Goal: Transaction & Acquisition: Purchase product/service

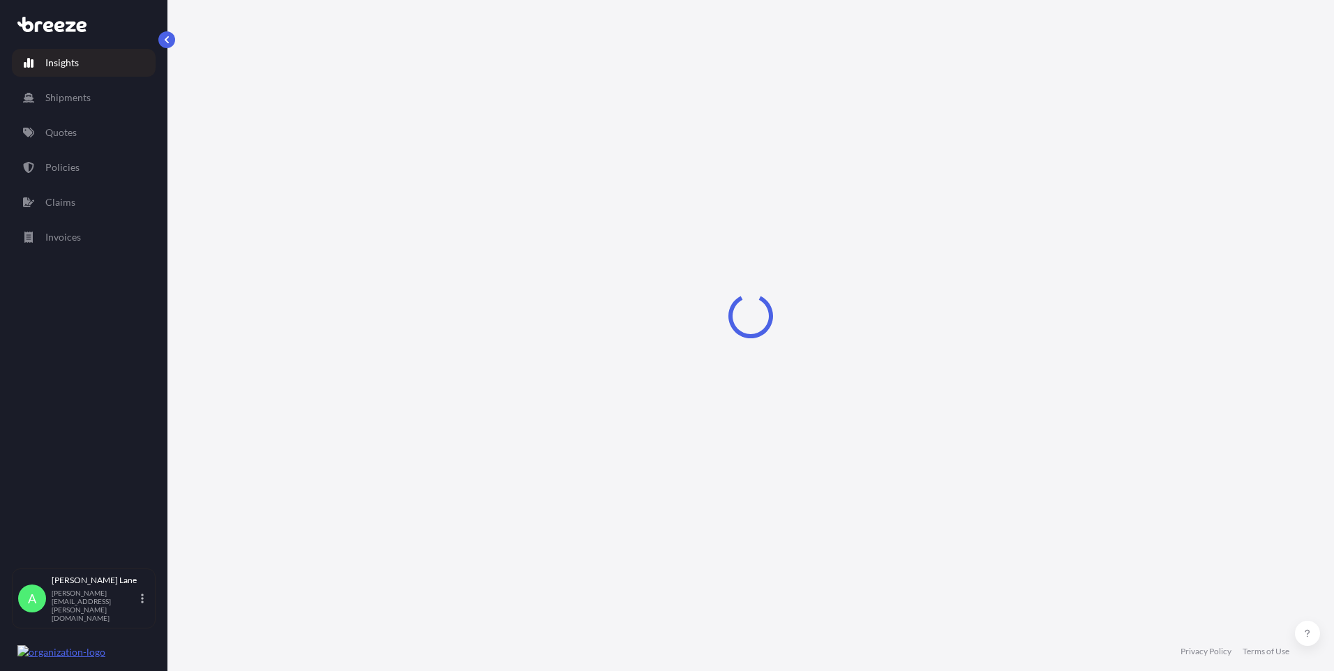
select select "2025"
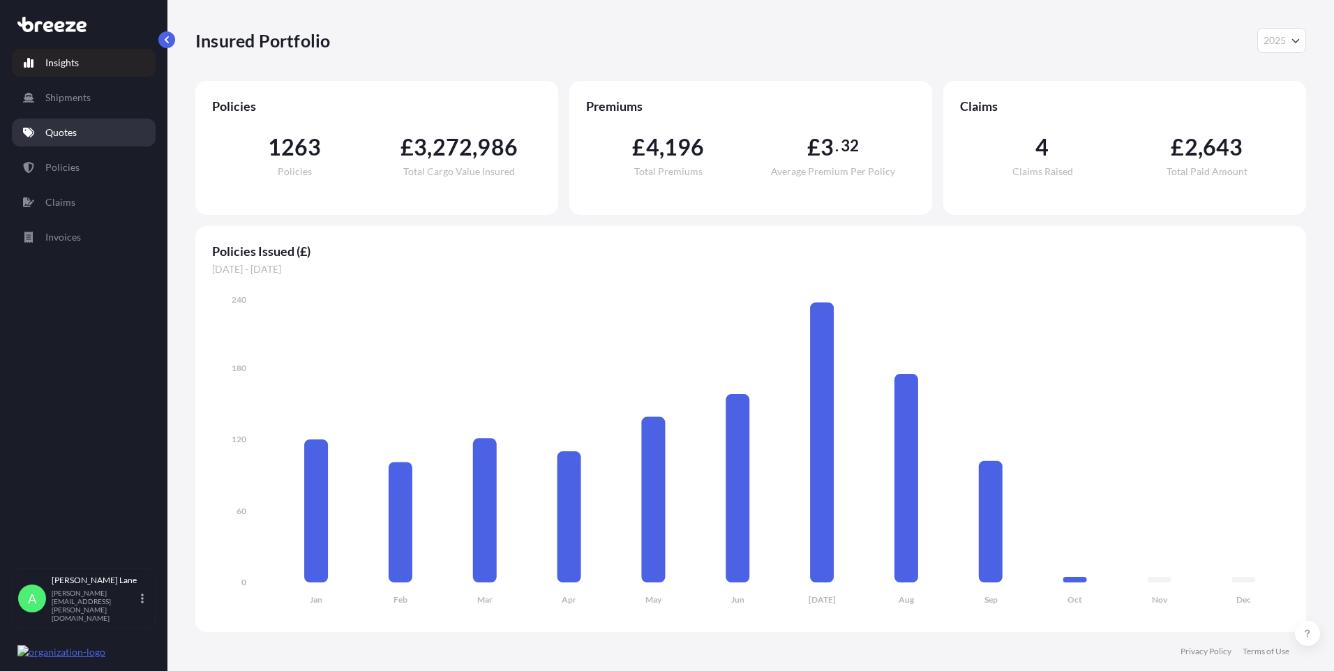
click at [90, 133] on link "Quotes" at bounding box center [84, 133] width 144 height 28
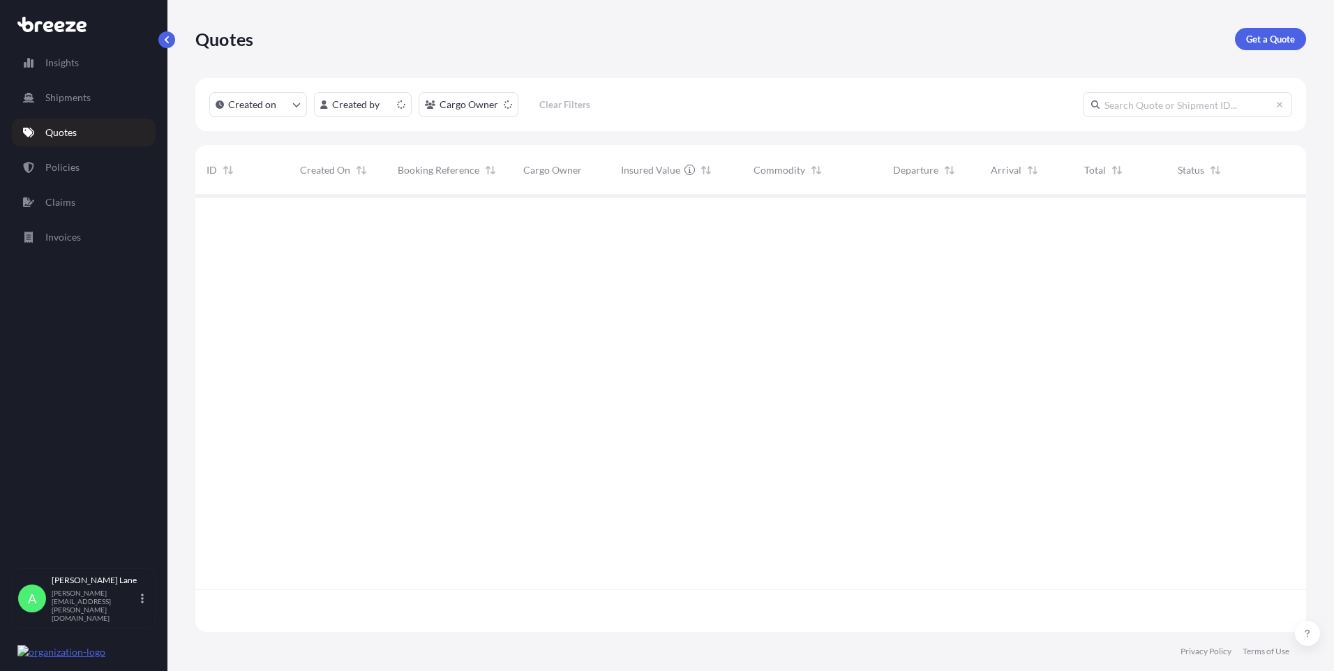
scroll to position [434, 1101]
click at [1255, 36] on p "Get a Quote" at bounding box center [1271, 39] width 49 height 14
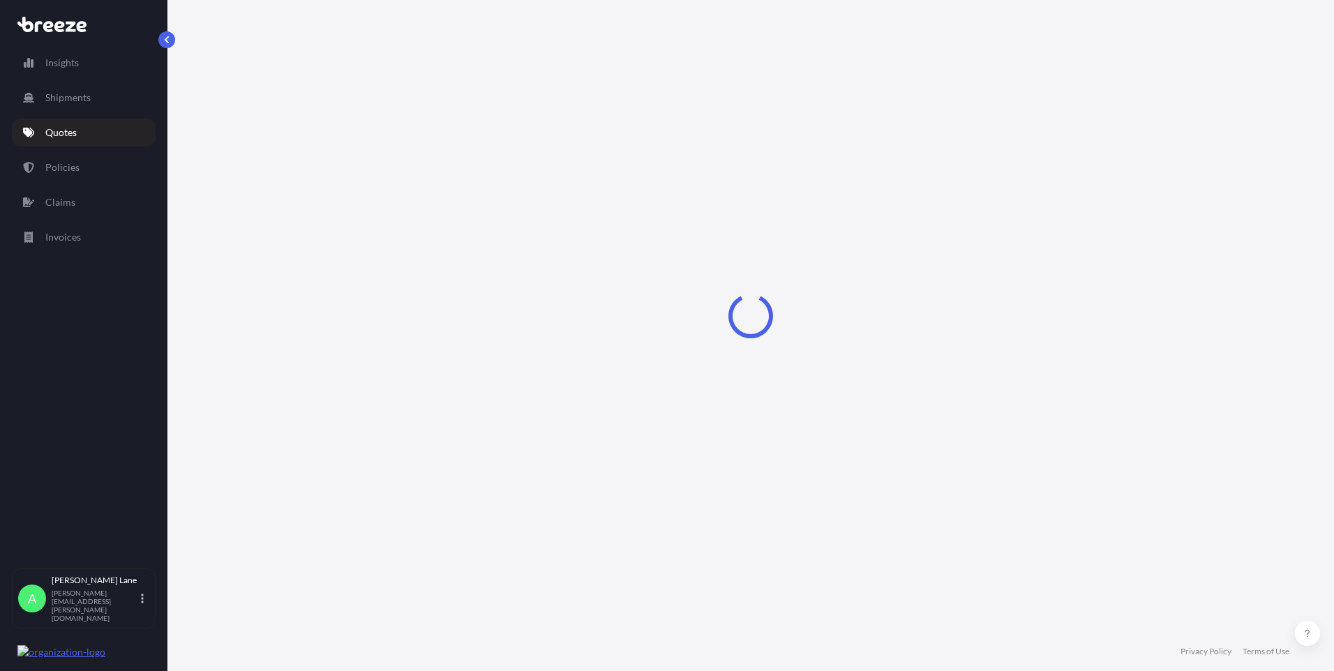
select select "Road"
select select "1"
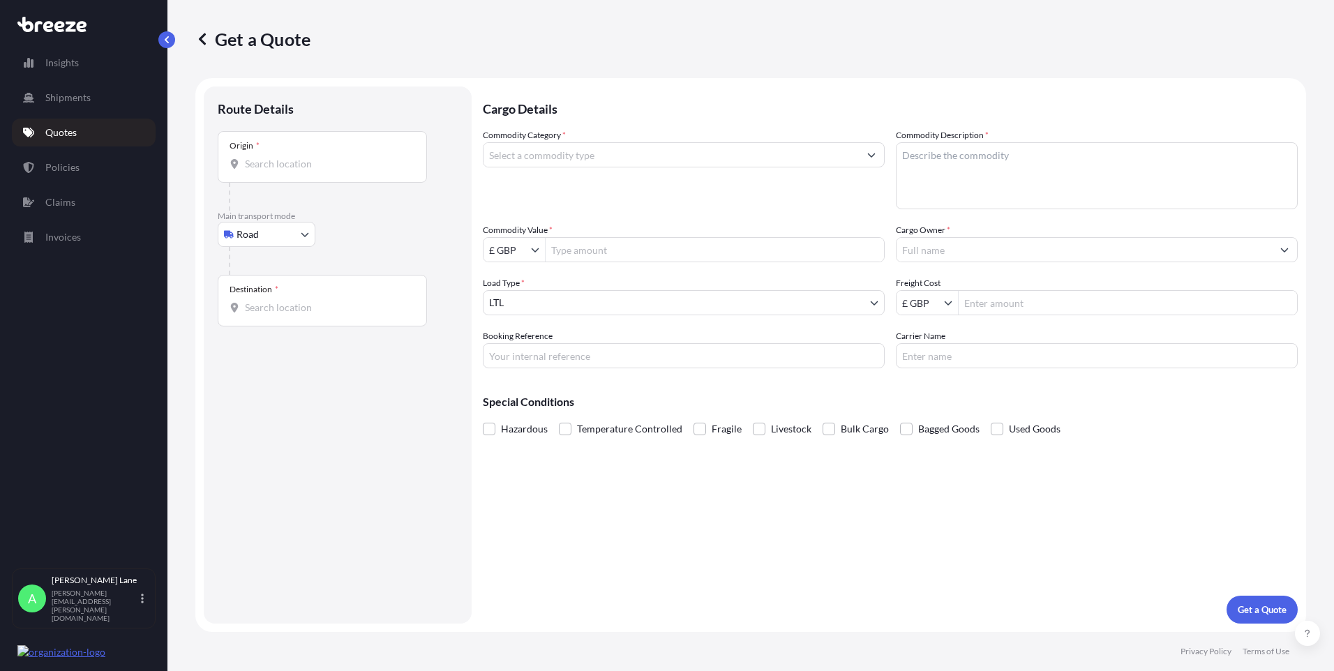
click at [268, 296] on div "Destination *" at bounding box center [322, 301] width 209 height 52
click at [268, 301] on input "Destination *" at bounding box center [327, 308] width 165 height 14
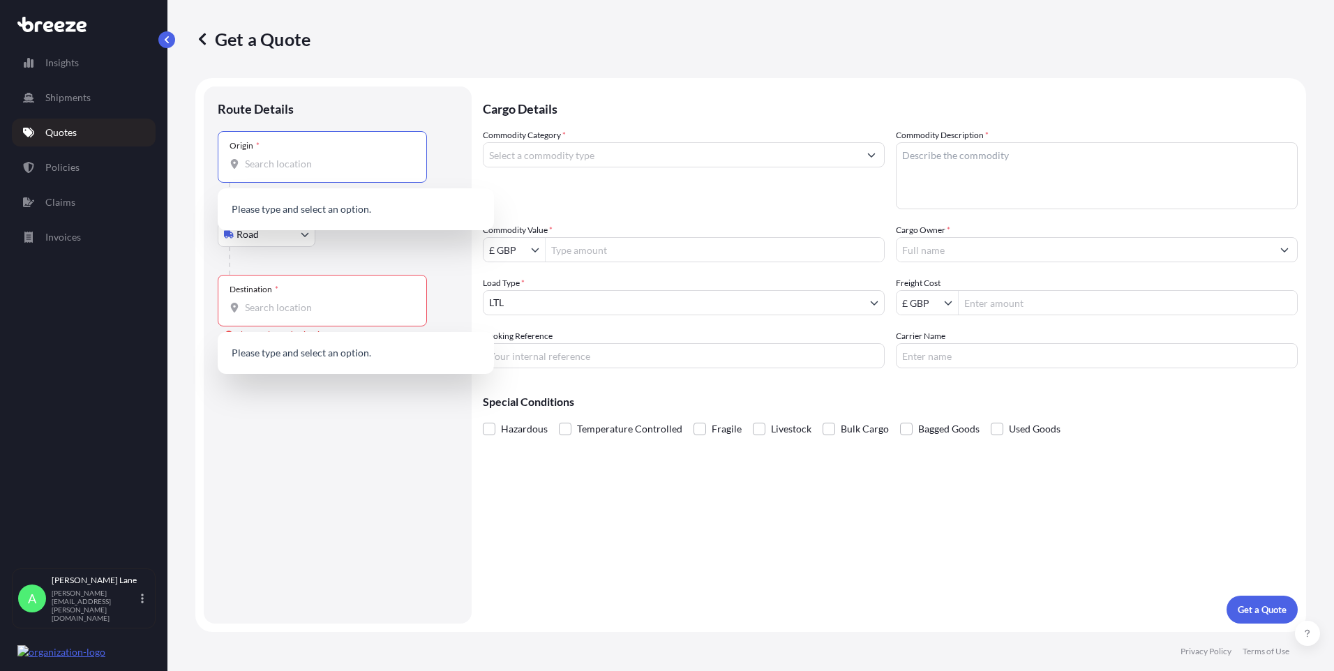
click at [311, 164] on input "Origin *" at bounding box center [327, 164] width 165 height 14
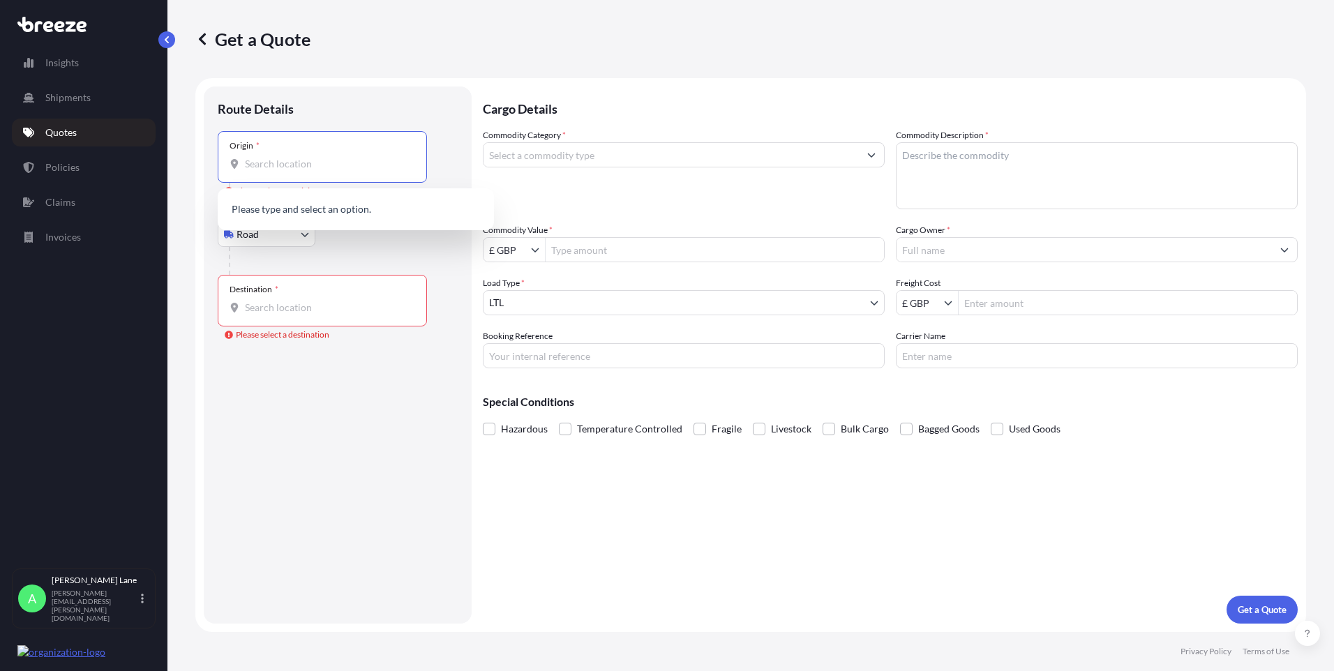
paste input "SG13 7UB"
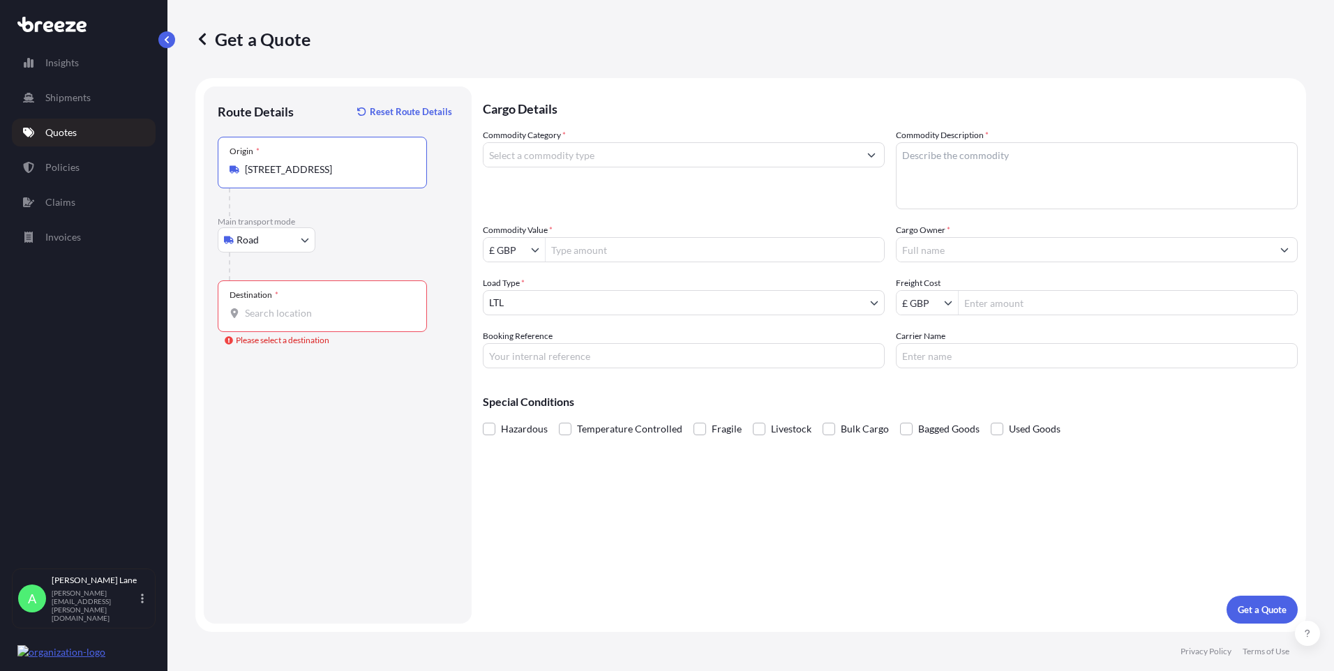
type input "[STREET_ADDRESS]"
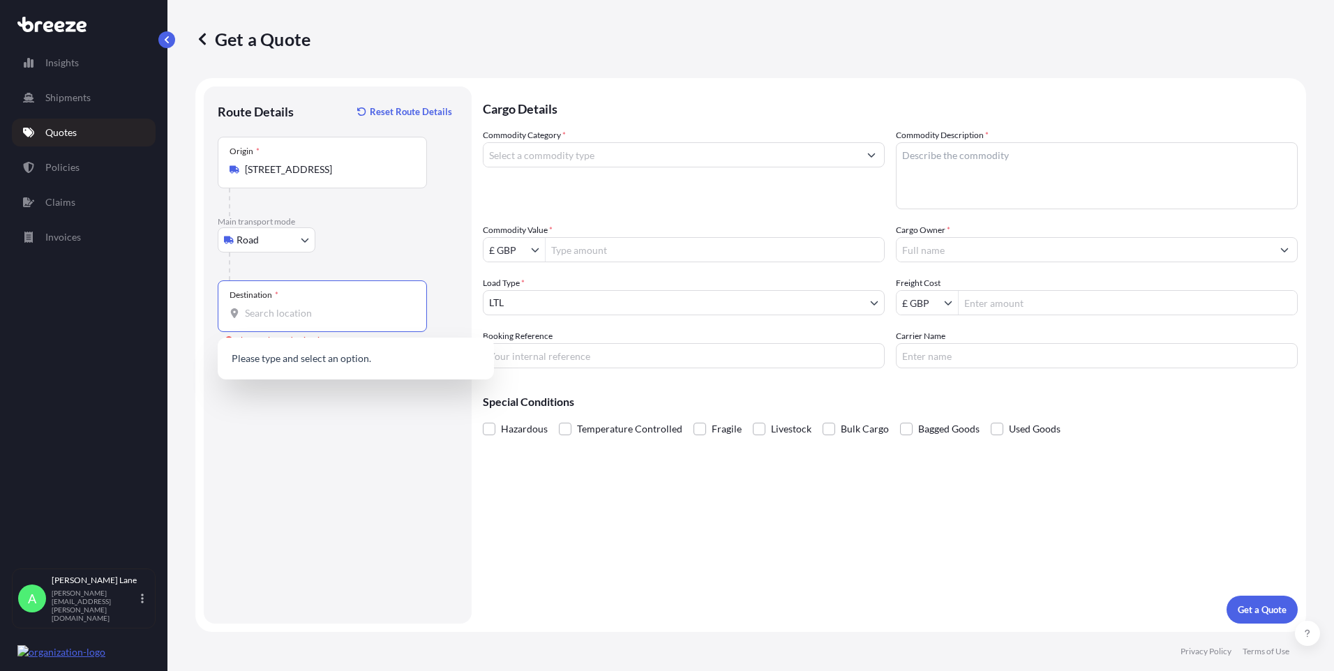
paste input "Jeddah"
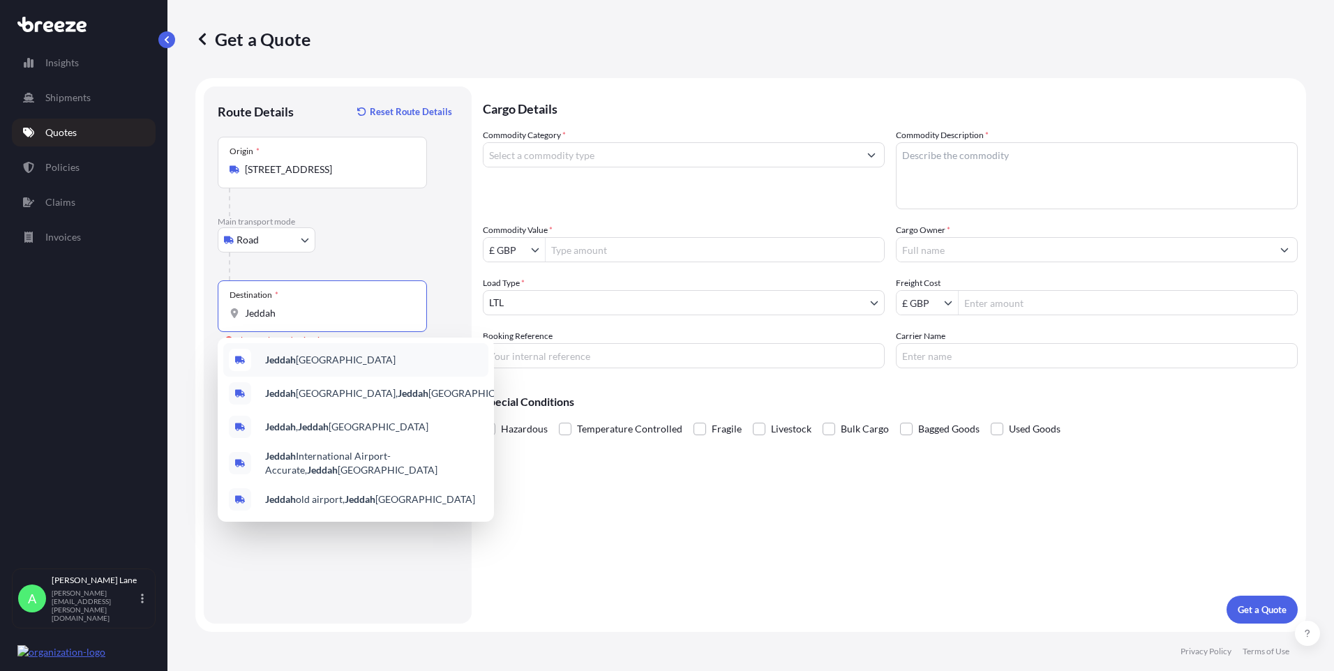
click at [329, 362] on span "Jeddah [GEOGRAPHIC_DATA]" at bounding box center [330, 360] width 131 height 14
paste input "23523"
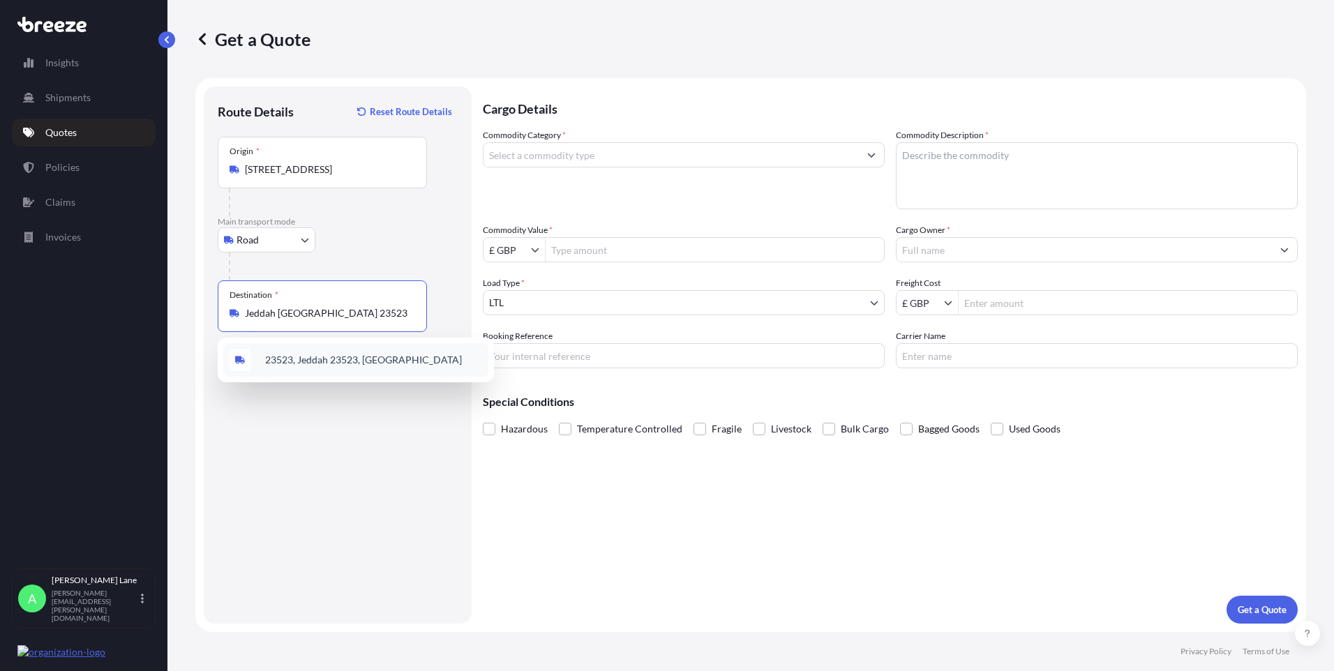
click at [378, 362] on span "23523, Jeddah 23523, [GEOGRAPHIC_DATA]" at bounding box center [363, 360] width 197 height 14
type input "23523, Jeddah 23523, [GEOGRAPHIC_DATA]"
click at [595, 156] on input "Commodity Category *" at bounding box center [671, 154] width 375 height 25
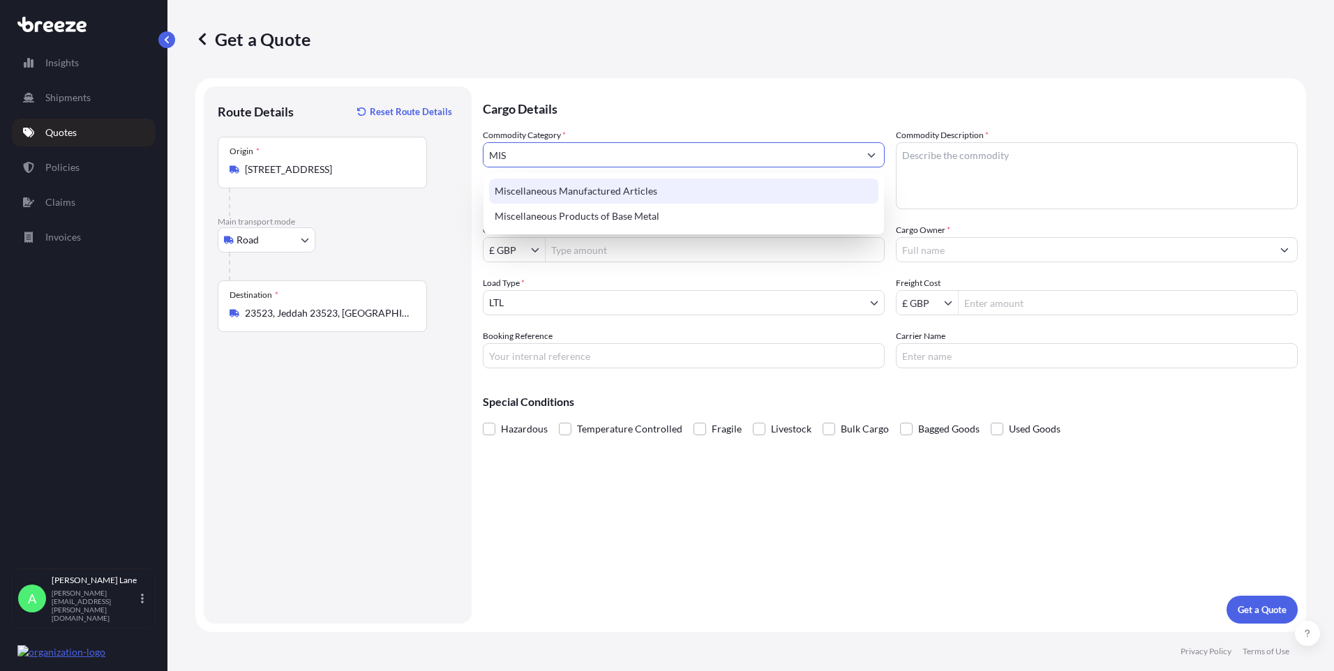
click at [602, 198] on div "Miscellaneous Manufactured Articles" at bounding box center [683, 191] width 389 height 25
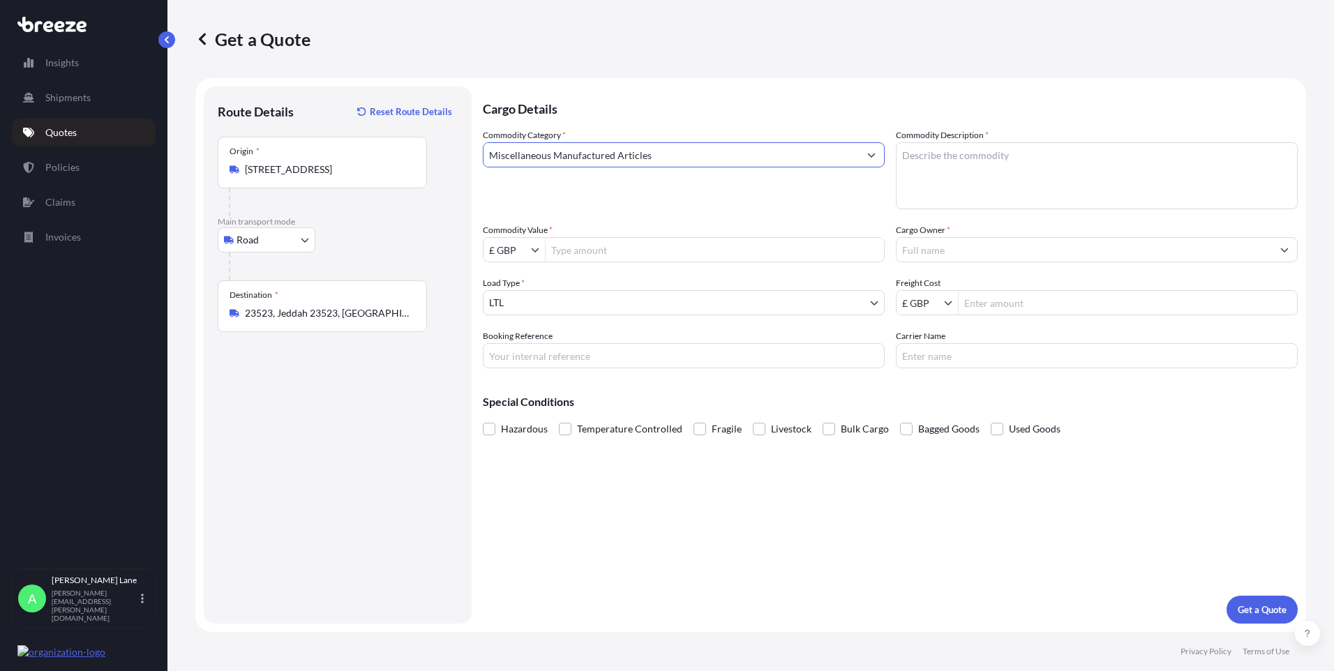
type input "Miscellaneous Manufactured Articles"
click at [605, 251] on input "Commodity Value *" at bounding box center [715, 249] width 338 height 25
type input "499.4"
click at [685, 363] on input "Booking Reference" at bounding box center [684, 355] width 402 height 25
paste input "1898755"
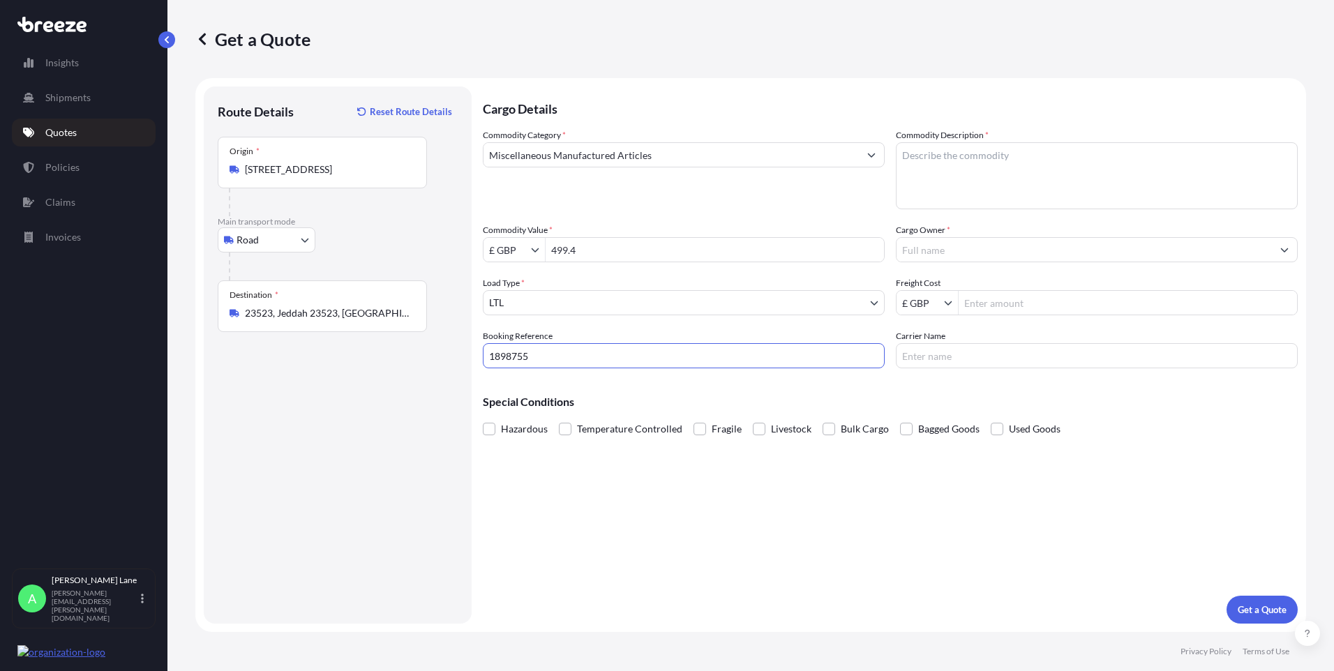
type input "1898755"
click at [952, 181] on textarea "Commodity Description *" at bounding box center [1097, 175] width 402 height 67
paste textarea "SOLENOID VALVE (24V,[GEOGRAPHIC_DATA])"
type textarea "SOLENOID VALVE (24V,[GEOGRAPHIC_DATA])"
click at [988, 258] on input "Cargo Owner *" at bounding box center [1084, 249] width 375 height 25
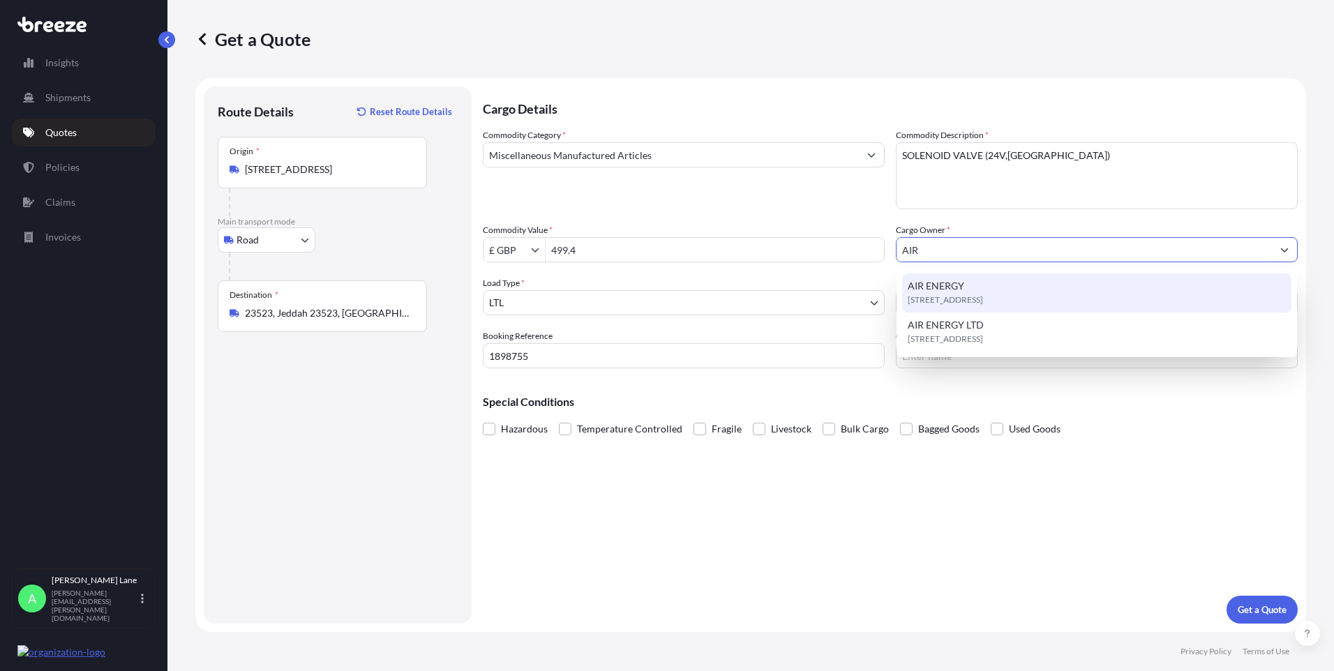
click at [981, 297] on span "[STREET_ADDRESS]" at bounding box center [945, 300] width 75 height 14
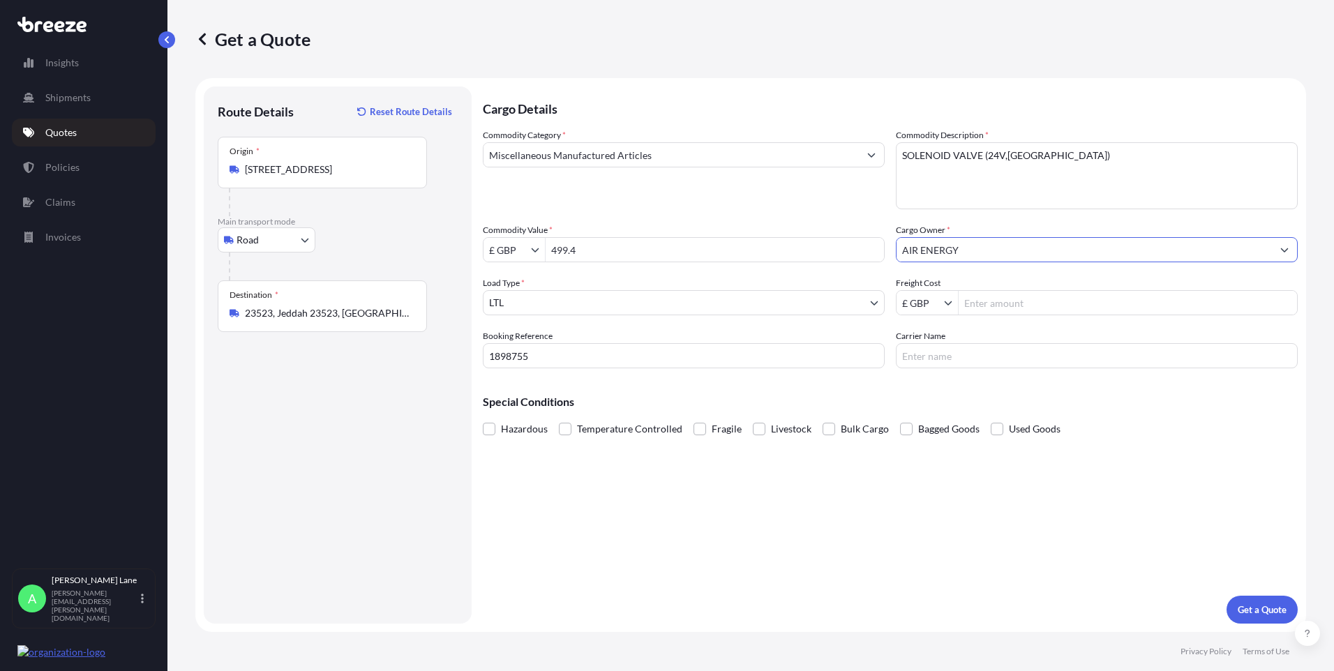
type input "AIR ENERGY"
click at [1004, 294] on input "Freight Cost" at bounding box center [1128, 302] width 338 height 25
type input "40.15"
click at [957, 353] on input "Carrier Name" at bounding box center [1097, 355] width 402 height 25
type input "FEDEX"
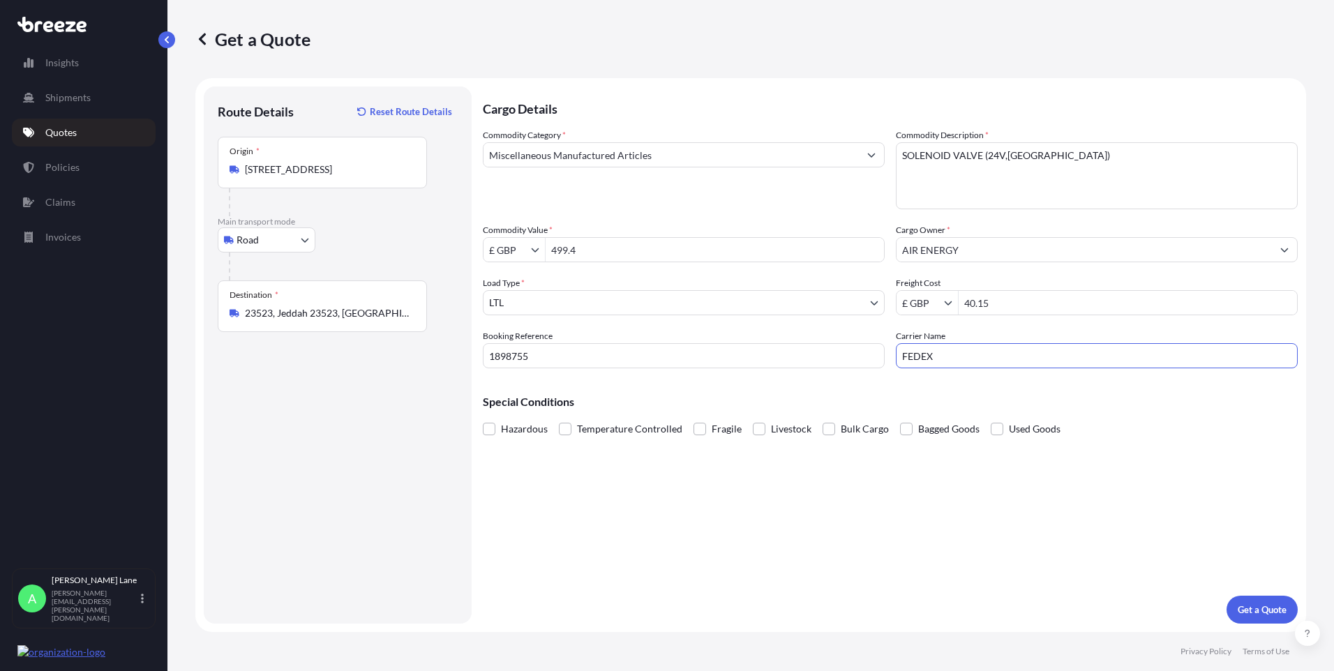
click at [801, 486] on div "Cargo Details Commodity Category * Miscellaneous Manufactured Articles Commodit…" at bounding box center [890, 355] width 815 height 537
click at [1261, 613] on p "Get a Quote" at bounding box center [1262, 610] width 49 height 14
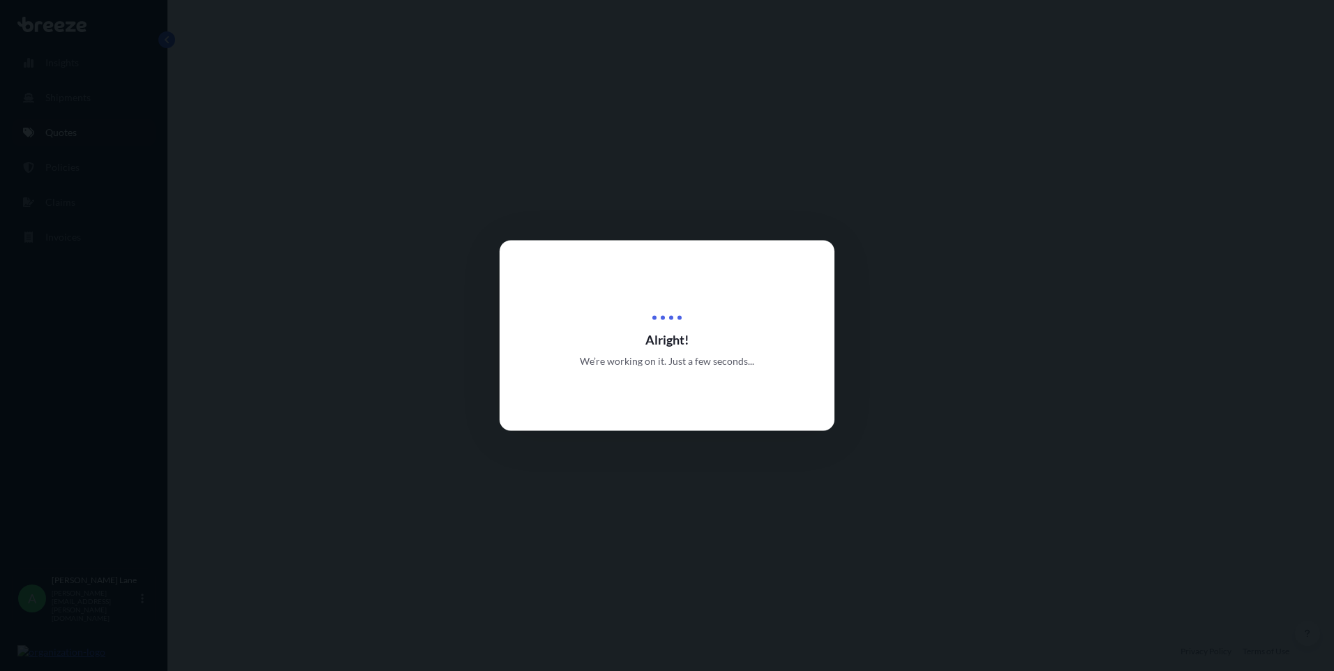
select select "Road"
select select "1"
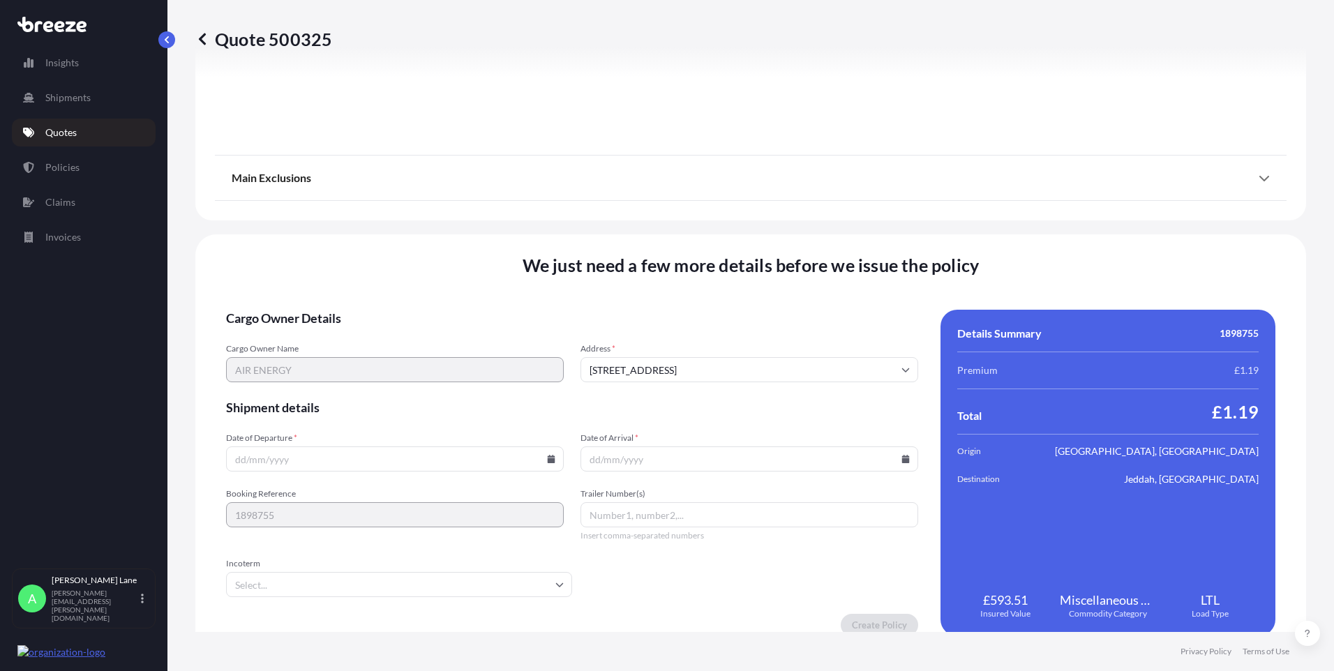
scroll to position [1544, 0]
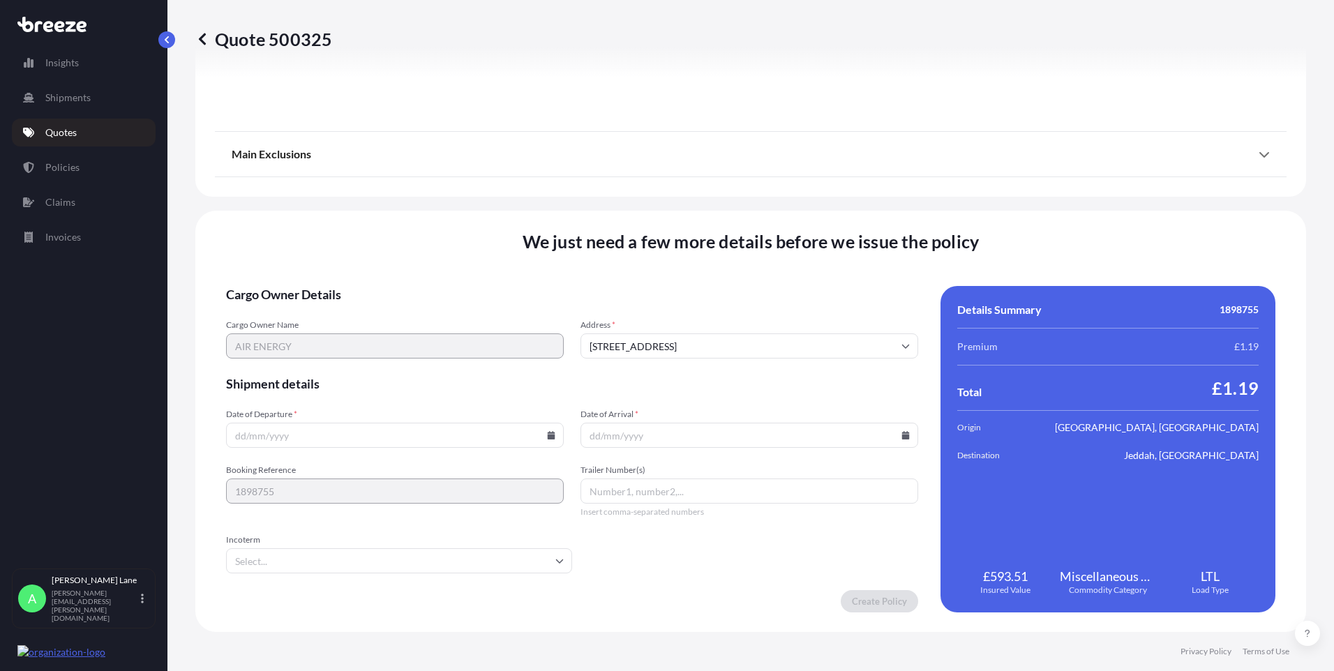
click at [549, 437] on icon at bounding box center [552, 435] width 8 height 8
click at [496, 199] on button at bounding box center [488, 200] width 22 height 22
click at [357, 260] on button "1" at bounding box center [361, 258] width 22 height 22
type input "[DATE]"
click at [292, 563] on input "Incoterm" at bounding box center [399, 561] width 346 height 25
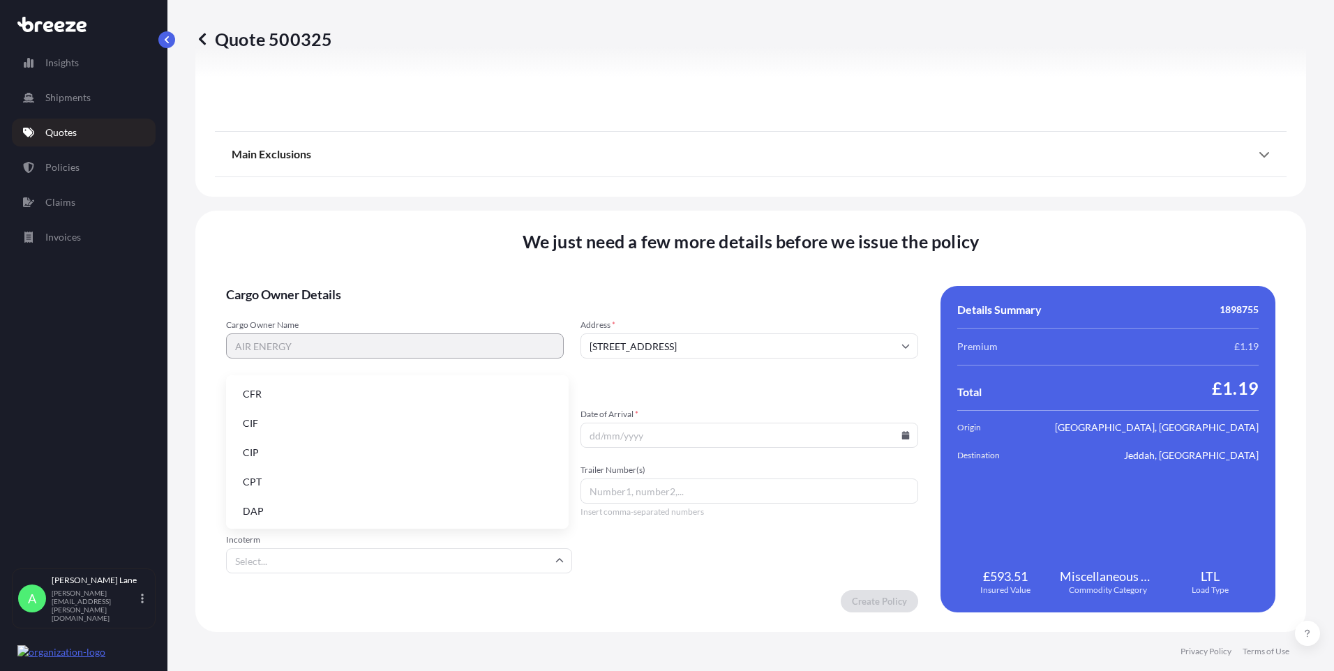
drag, startPoint x: 308, startPoint y: 509, endPoint x: 637, endPoint y: 505, distance: 328.8
click at [308, 509] on li "DAP" at bounding box center [398, 511] width 332 height 27
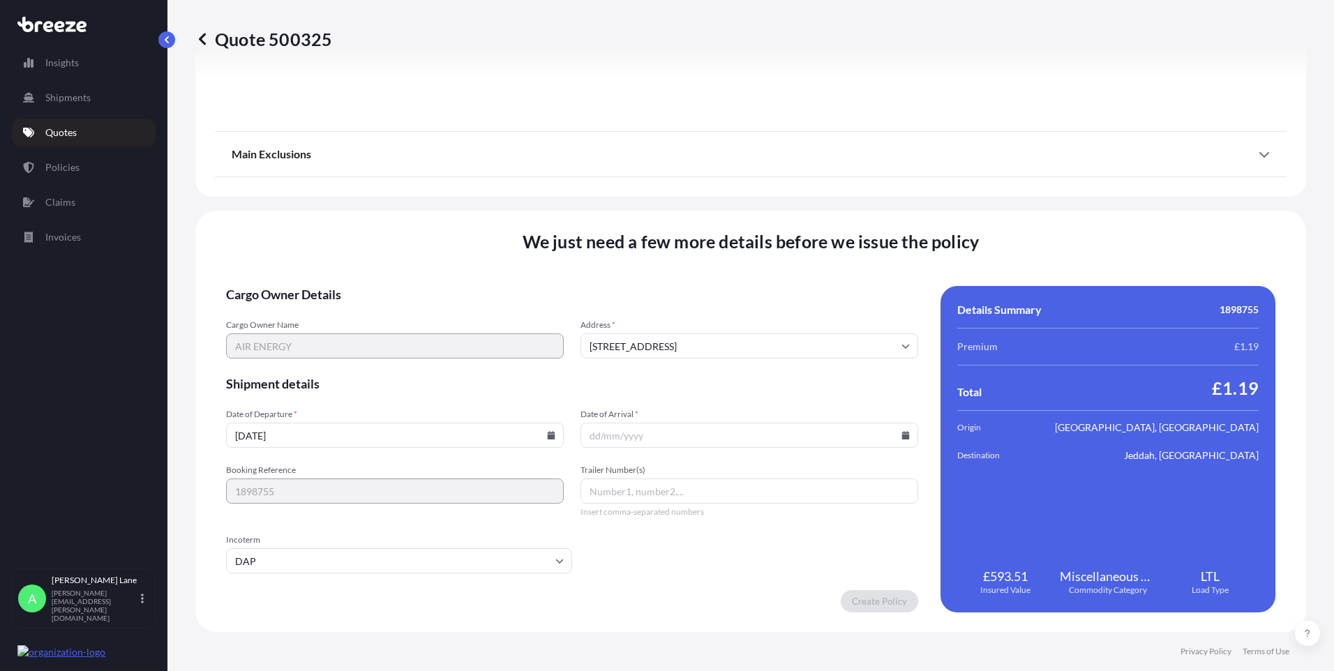
click at [655, 493] on input "Trailer Number(s)" at bounding box center [750, 491] width 338 height 25
paste input "393745185631"
type input "393745185631"
click at [905, 440] on input "Date of Arrival *" at bounding box center [750, 435] width 338 height 25
click at [902, 438] on icon at bounding box center [906, 435] width 8 height 8
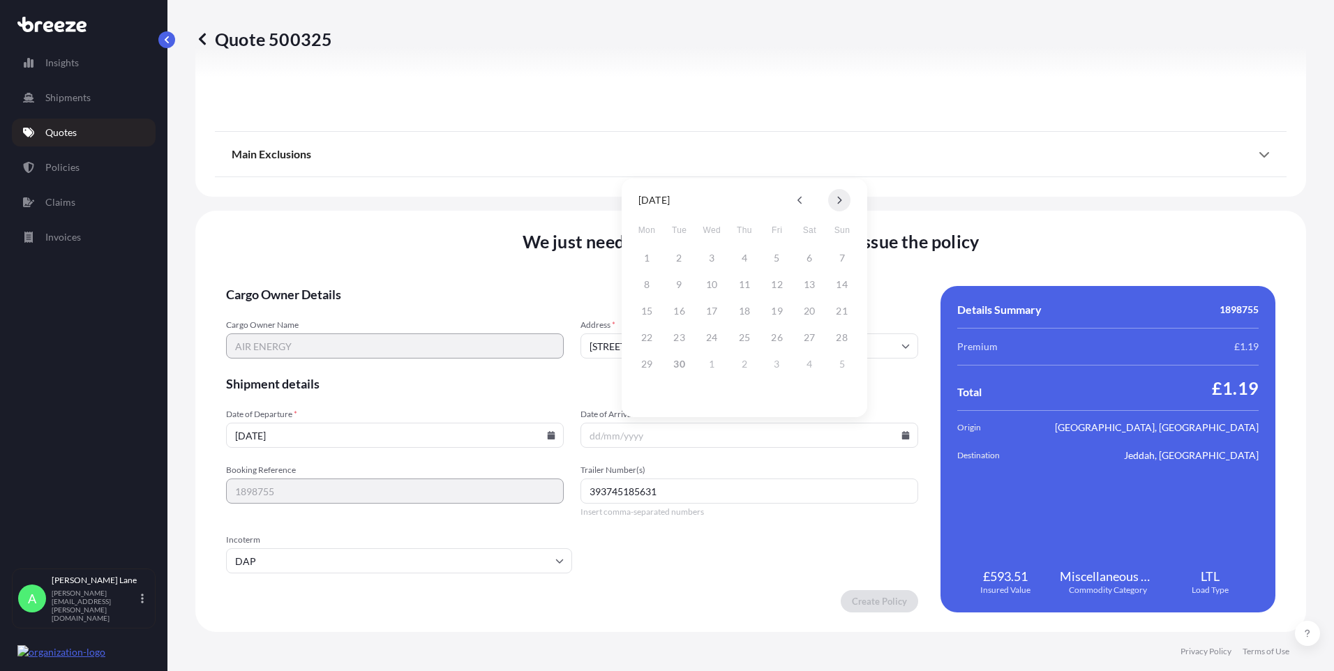
click at [843, 196] on button at bounding box center [839, 200] width 22 height 22
click at [639, 286] on button "6" at bounding box center [647, 285] width 22 height 22
type input "[DATE]"
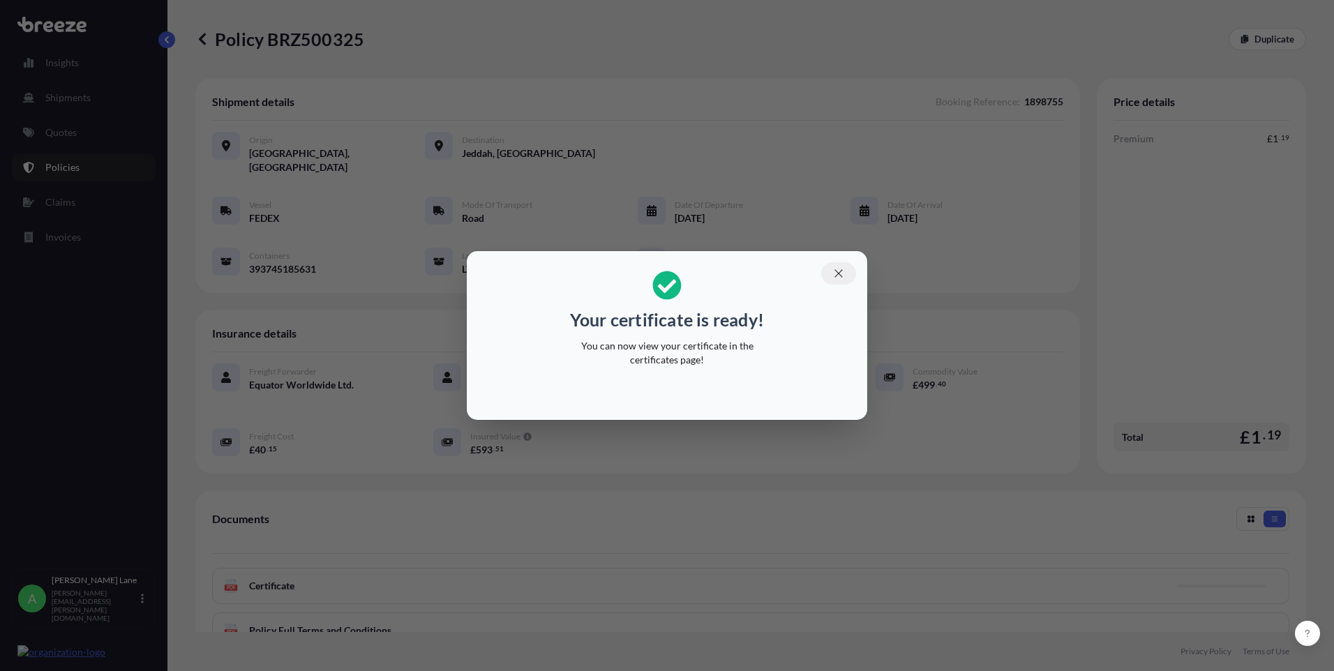
click at [840, 271] on icon "button" at bounding box center [839, 273] width 13 height 13
